Goal: Task Accomplishment & Management: Complete application form

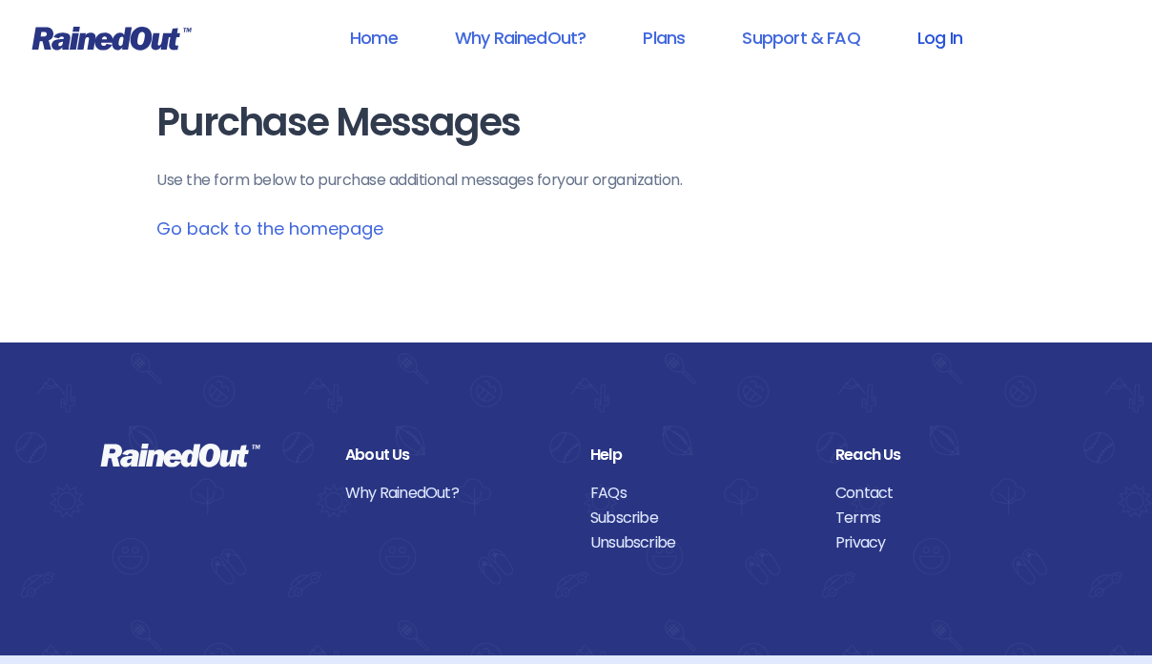
click at [940, 40] on link "Log In" at bounding box center [939, 37] width 94 height 43
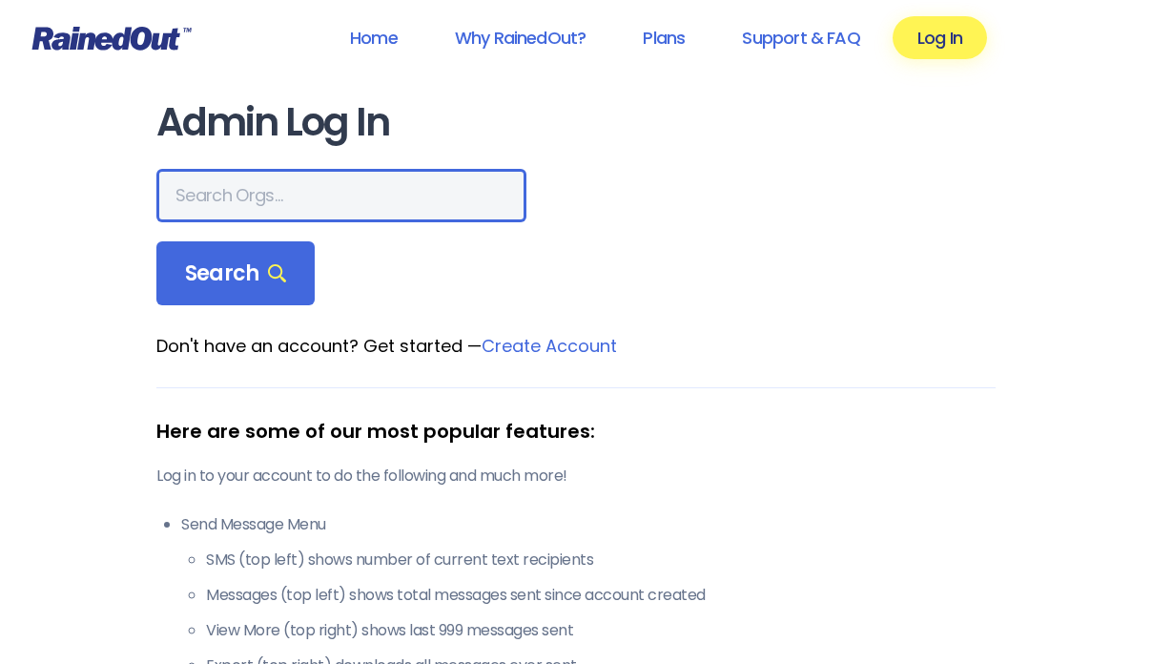
click at [260, 201] on input "text" at bounding box center [341, 195] width 370 height 53
type input "Hear The Word Bible Church"
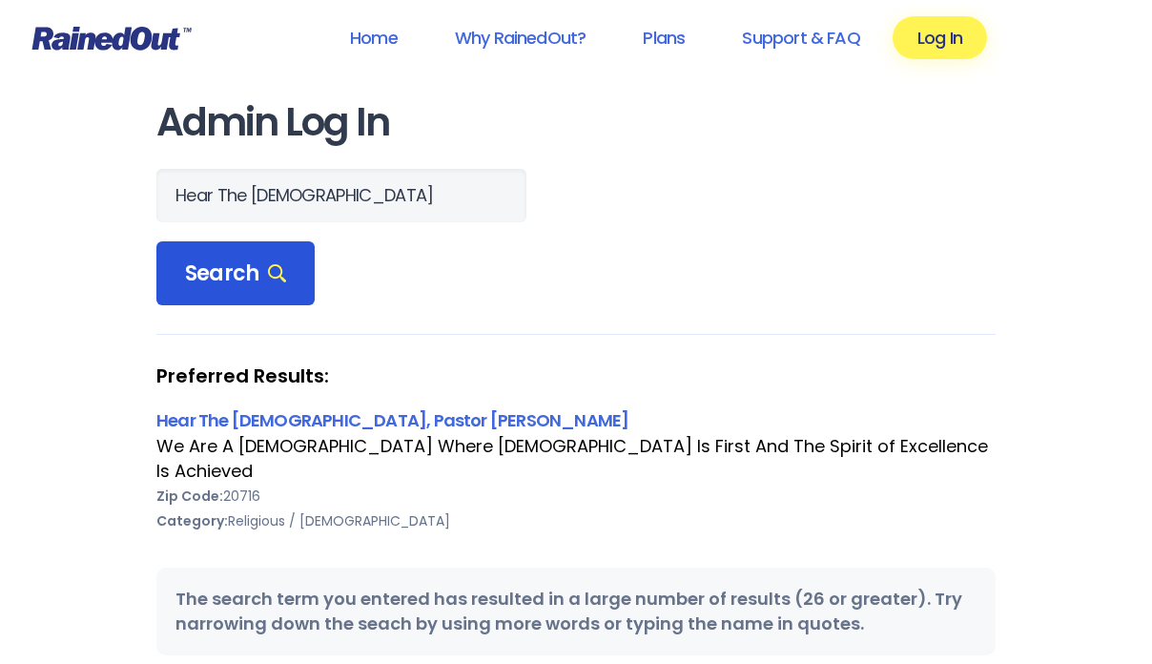
scroll to position [0, 0]
click at [200, 274] on span "Search" at bounding box center [235, 273] width 101 height 27
click at [242, 424] on link "Hear The [DEMOGRAPHIC_DATA], Pastor [PERSON_NAME]" at bounding box center [392, 420] width 472 height 24
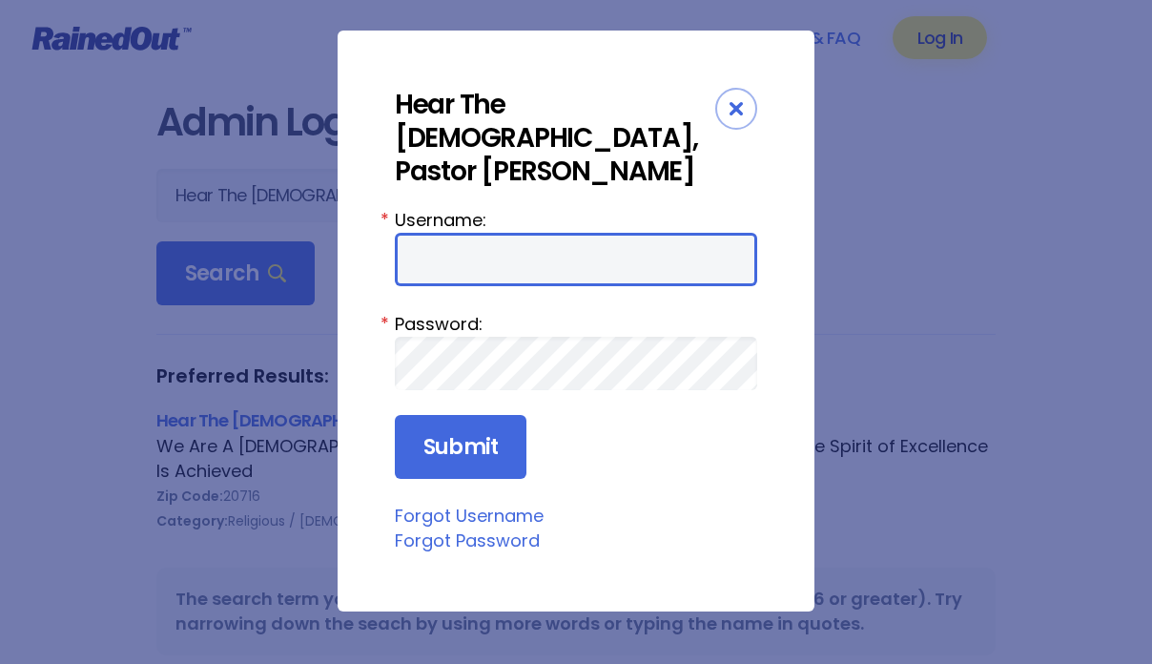
click at [480, 273] on input "Username:" at bounding box center [576, 259] width 362 height 53
click at [494, 261] on input "CeeCee" at bounding box center [576, 259] width 362 height 53
type input "F"
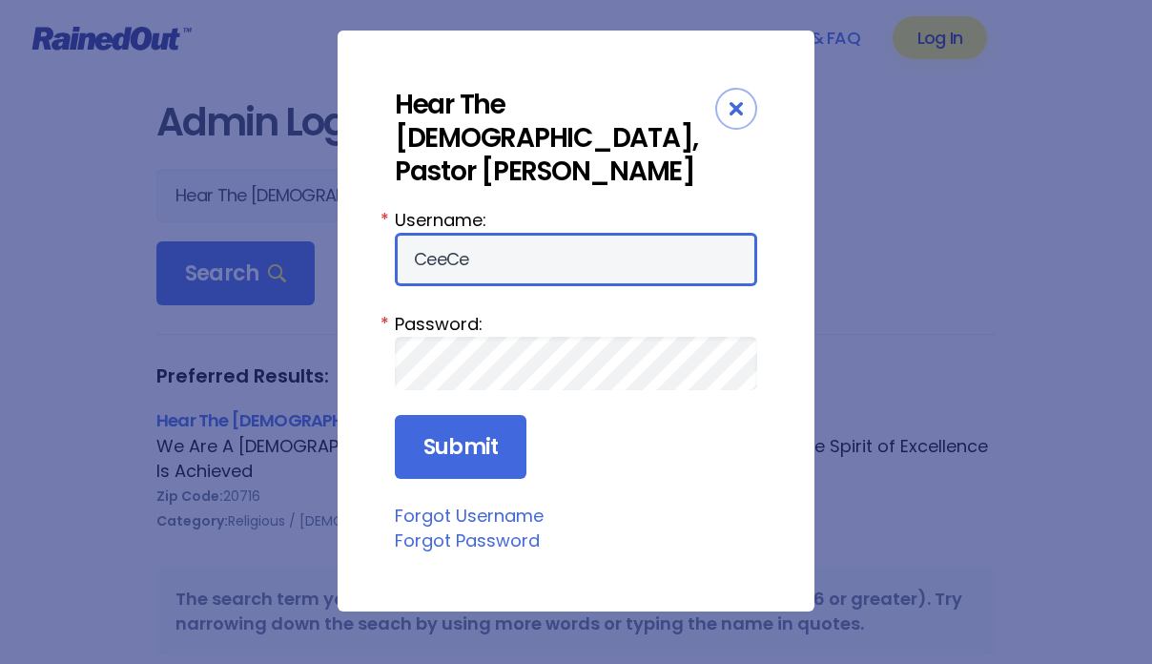
type input "CeeCee"
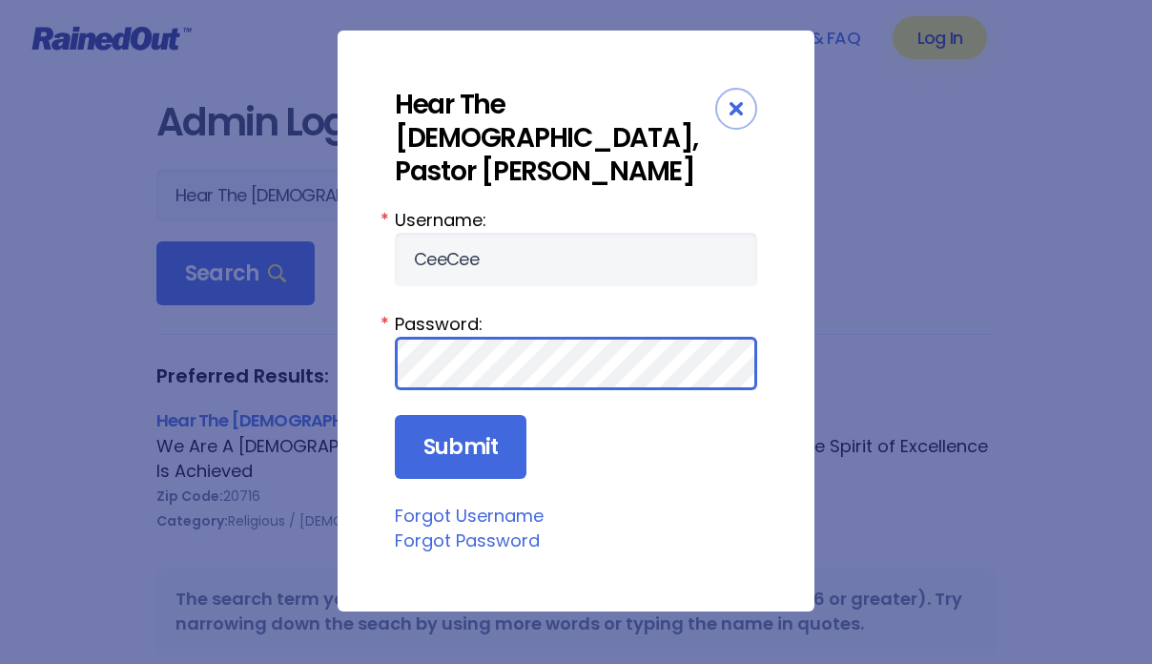
click at [395, 415] on input "Submit" at bounding box center [461, 447] width 132 height 65
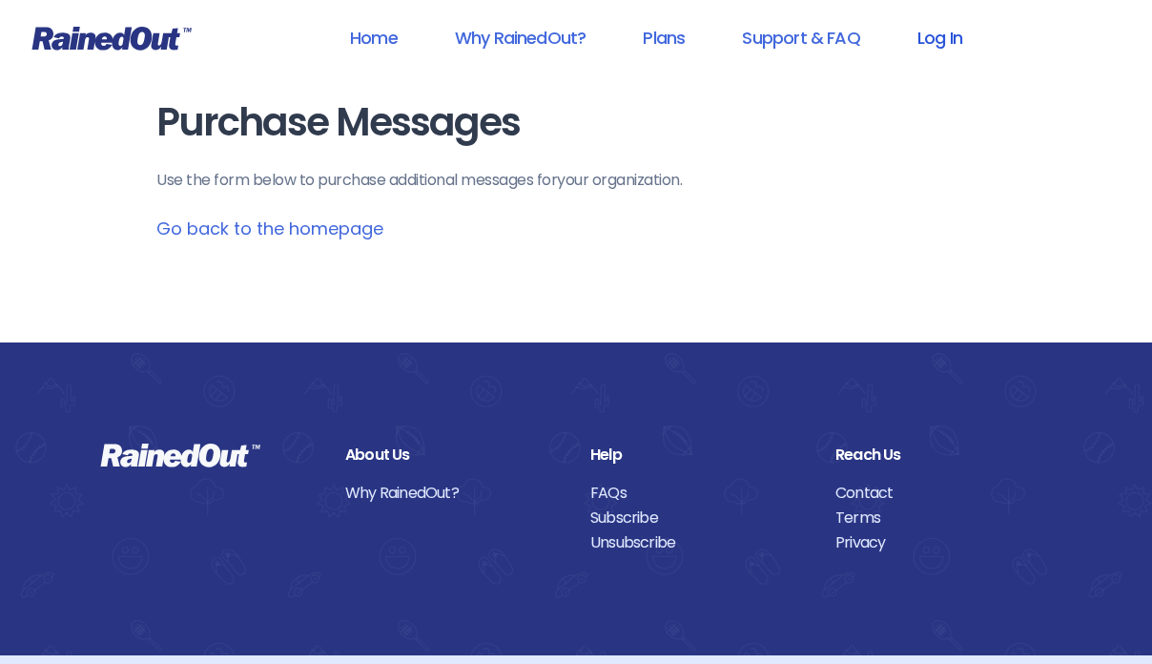
click at [933, 43] on link "Log In" at bounding box center [939, 37] width 94 height 43
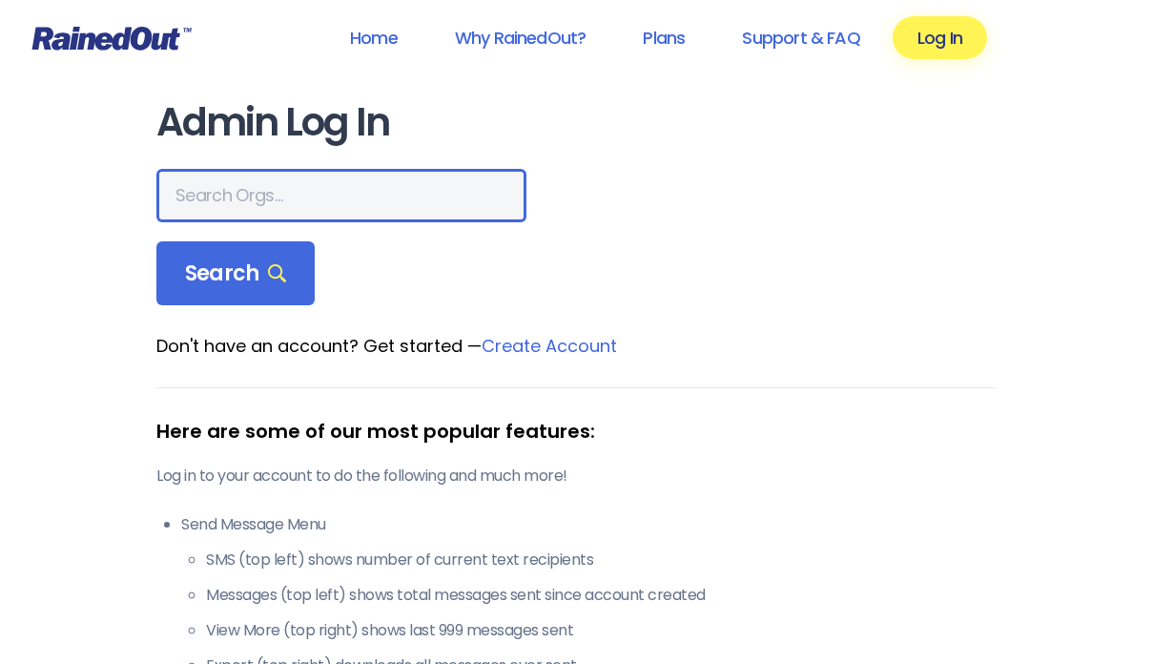
click at [277, 198] on input "text" at bounding box center [341, 195] width 370 height 53
type input "Hear The Word BIble Church"
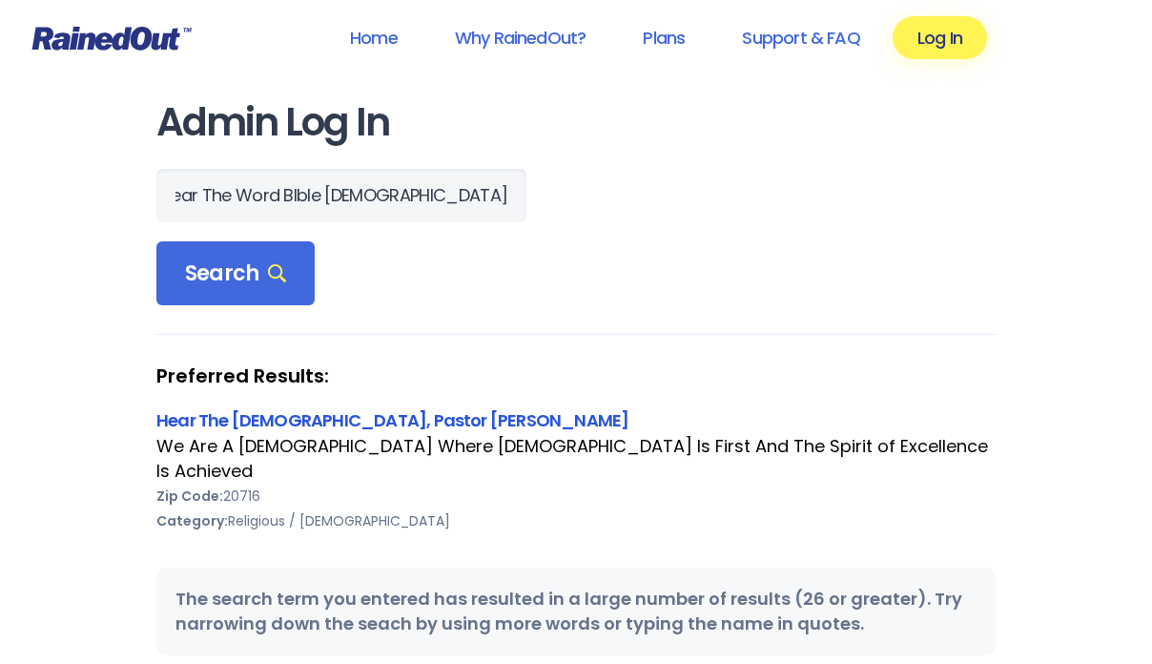
scroll to position [0, 0]
click at [254, 414] on link "Hear The [DEMOGRAPHIC_DATA], Pastor [PERSON_NAME]" at bounding box center [392, 420] width 472 height 24
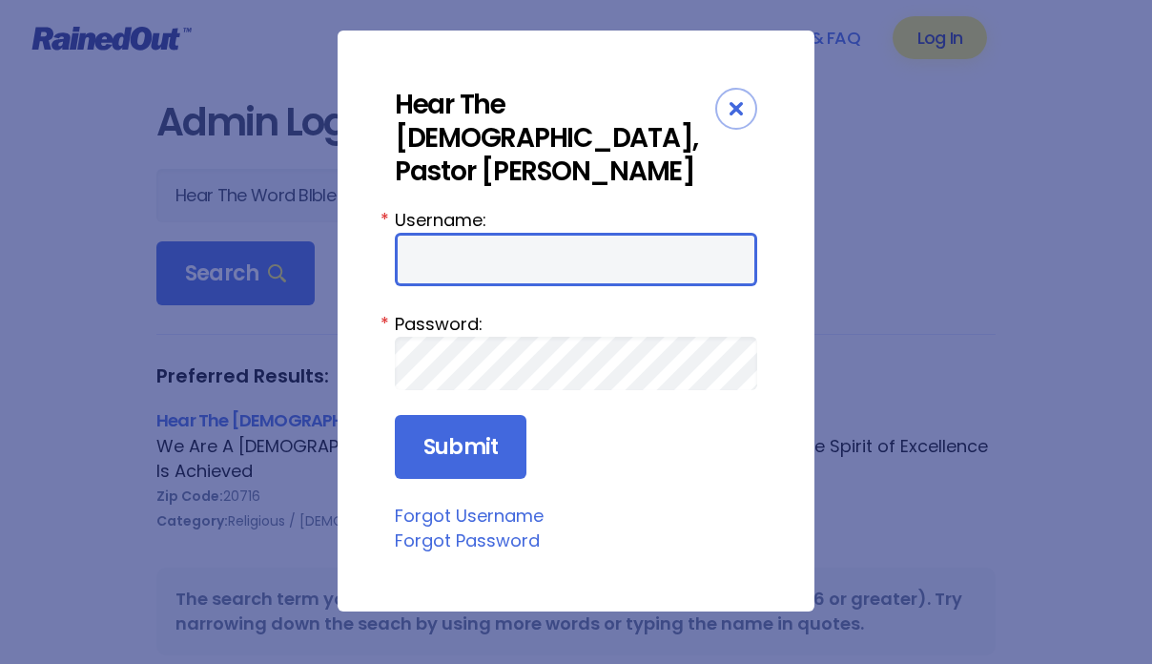
click at [459, 262] on input "Username:" at bounding box center [576, 259] width 362 height 53
type input "CeeCee"
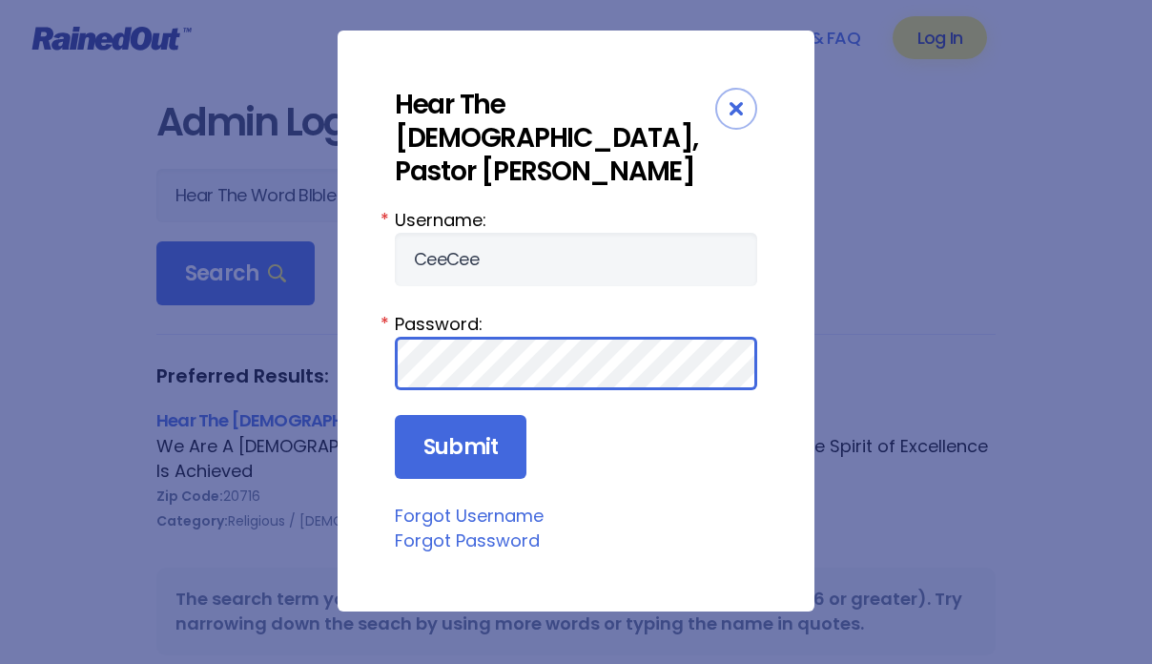
click at [395, 415] on input "Submit" at bounding box center [461, 447] width 132 height 65
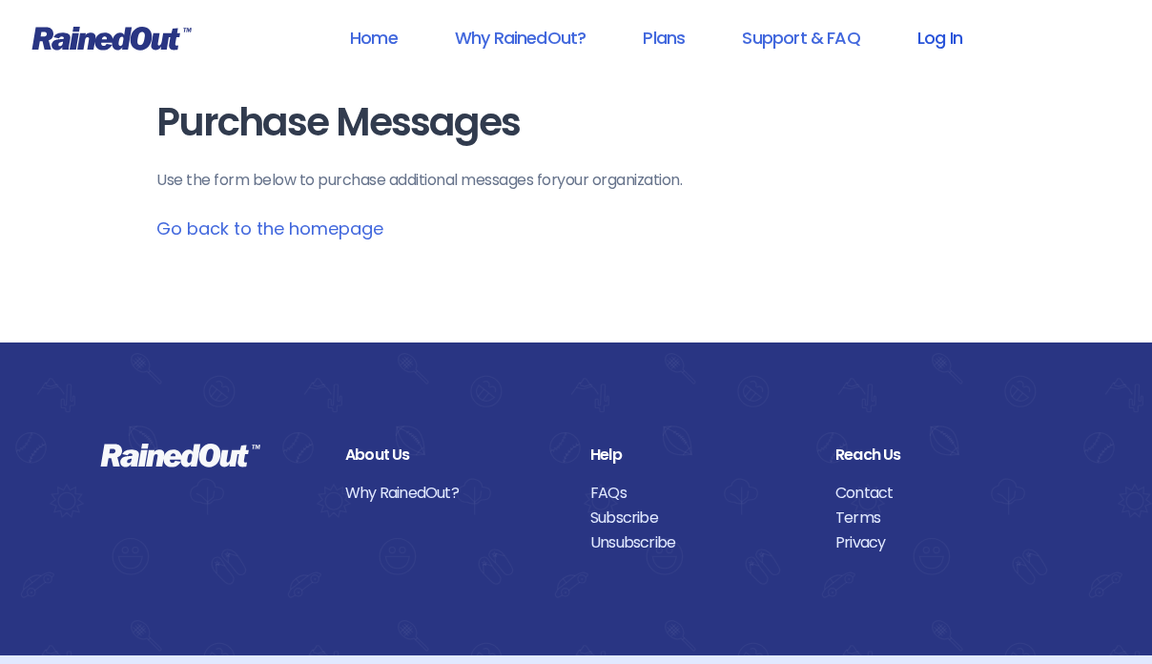
click at [944, 39] on link "Log In" at bounding box center [939, 37] width 94 height 43
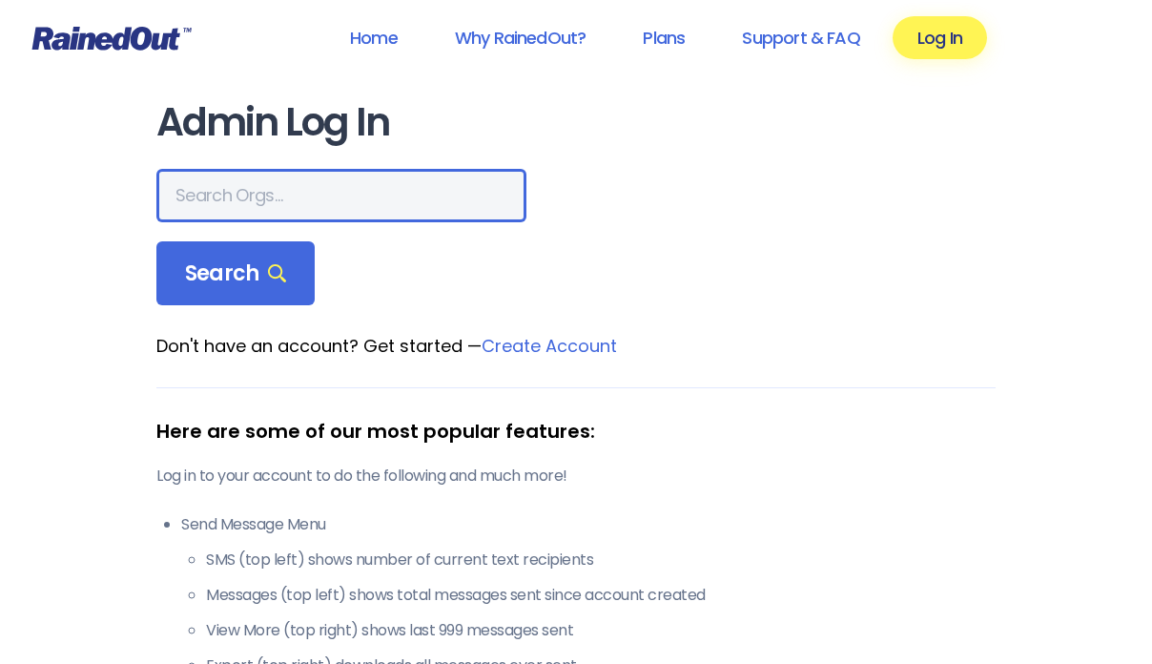
click at [321, 198] on input "text" at bounding box center [341, 195] width 370 height 53
type input "Hear The Word Bible Church"
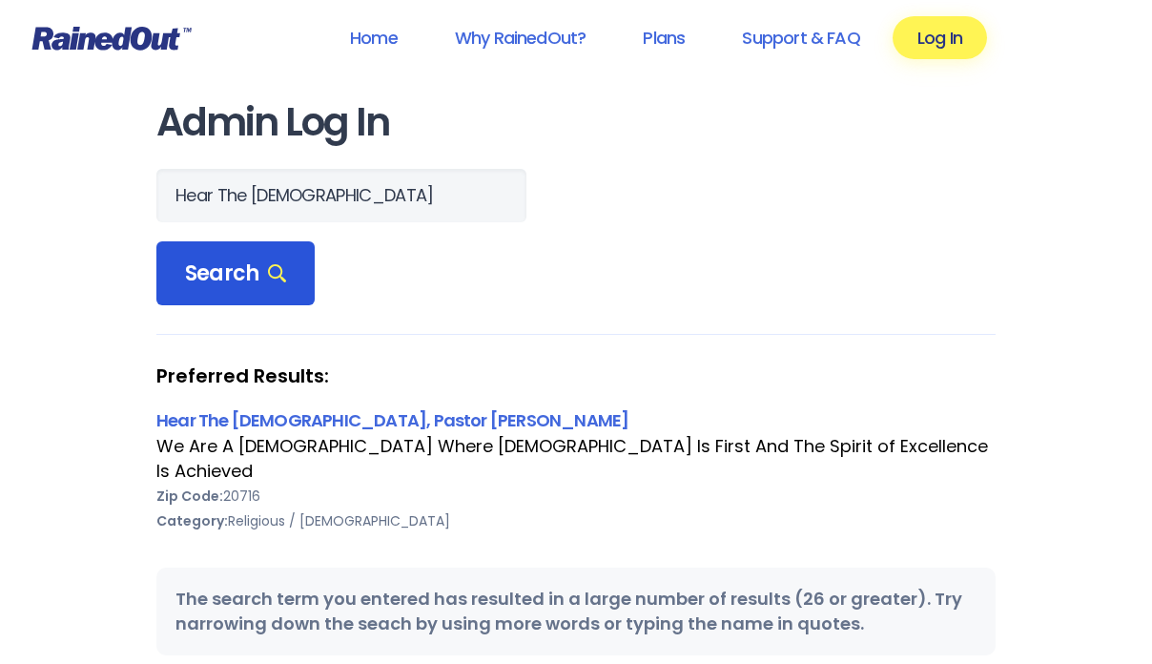
scroll to position [0, 0]
click at [225, 276] on span "Search" at bounding box center [235, 273] width 101 height 27
click at [250, 417] on link "Hear The [DEMOGRAPHIC_DATA], Pastor [PERSON_NAME]" at bounding box center [392, 420] width 472 height 24
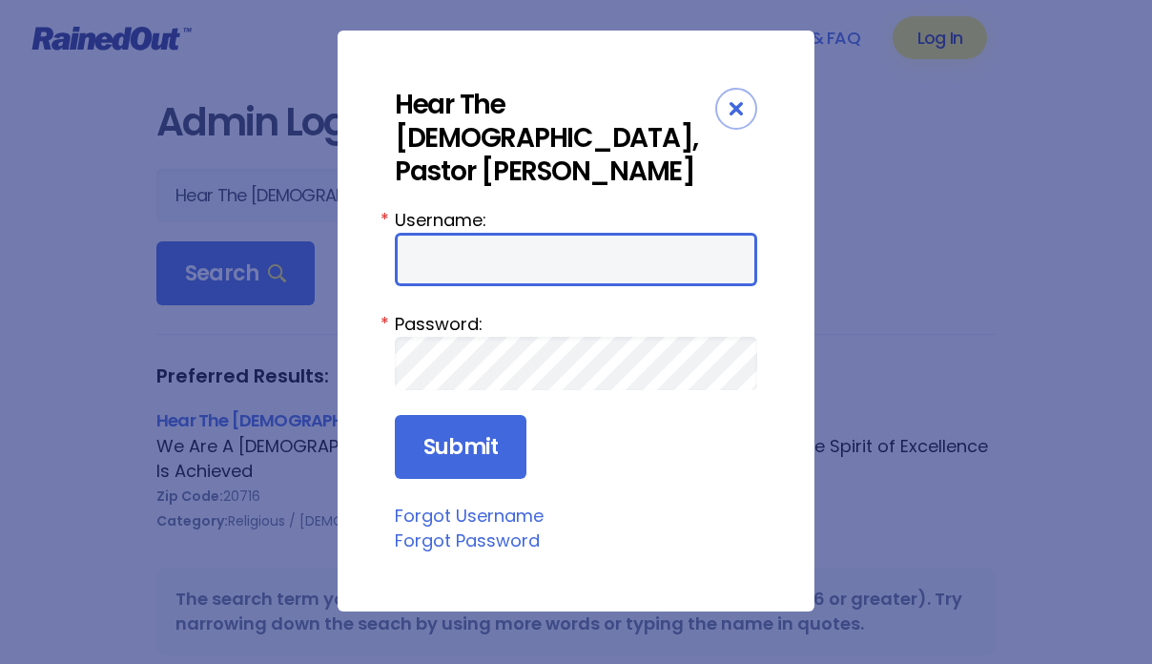
click at [415, 245] on input "Username:" at bounding box center [576, 259] width 362 height 53
type input "CeeCee"
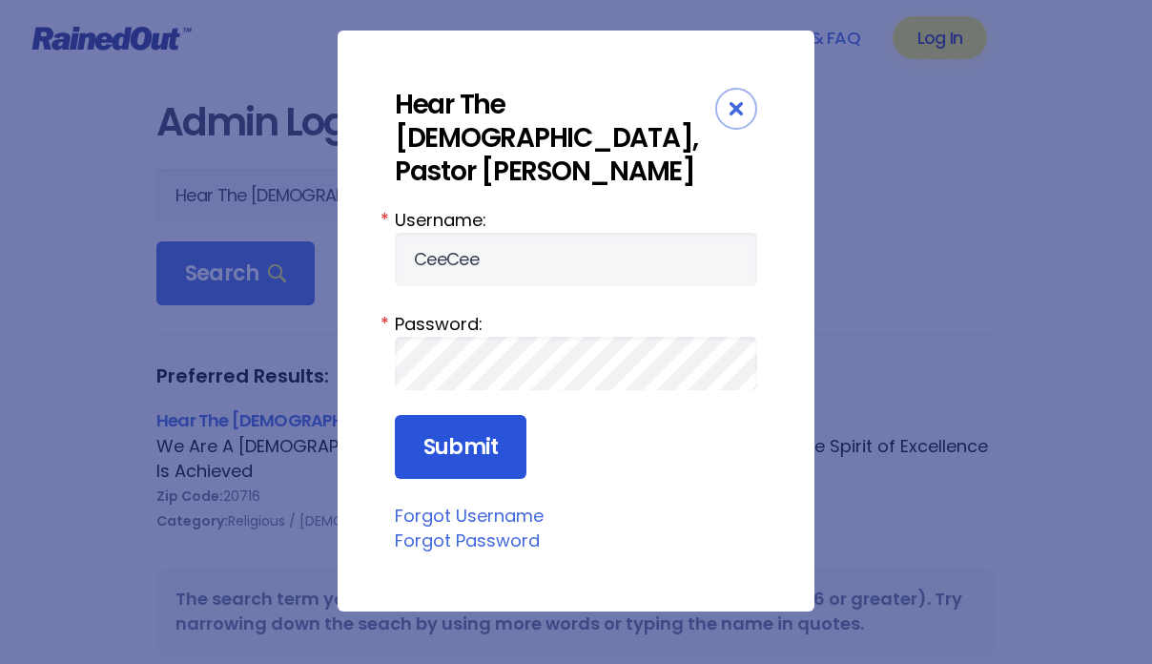
click at [446, 452] on input "Submit" at bounding box center [461, 447] width 132 height 65
